Goal: Check status: Check status

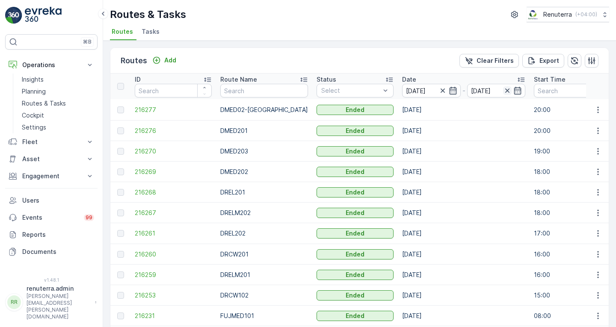
click at [505, 89] on icon "button" at bounding box center [507, 91] width 4 height 4
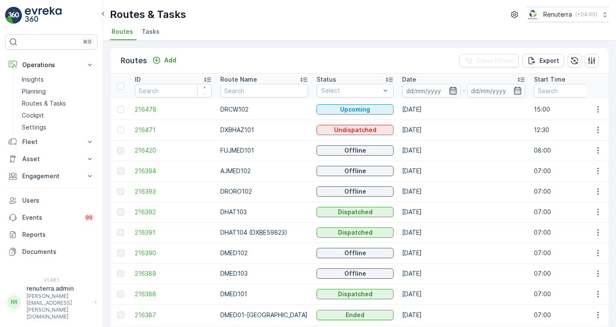
click at [449, 90] on icon "button" at bounding box center [453, 90] width 9 height 9
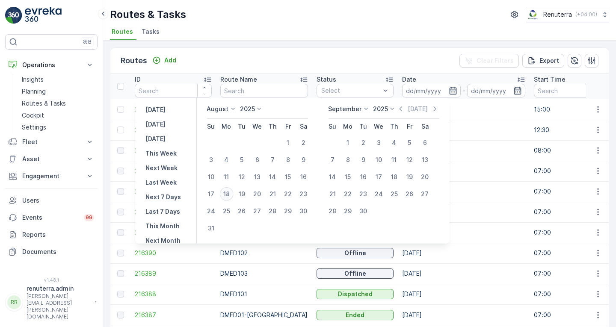
click at [230, 196] on div "18" at bounding box center [227, 194] width 14 height 14
type input "[DATE]"
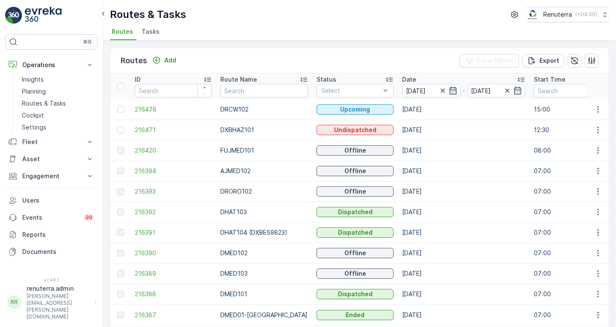
click at [431, 63] on div "Routes Add Clear Filters Export" at bounding box center [359, 61] width 499 height 26
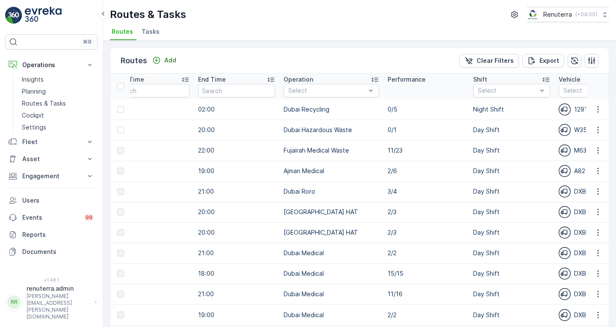
scroll to position [0, 405]
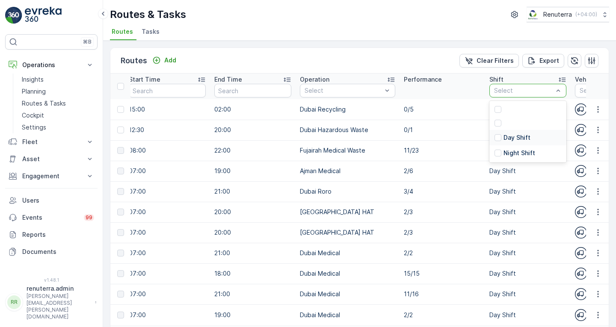
click at [515, 137] on p "Day Shift" at bounding box center [517, 138] width 27 height 9
